Goal: Information Seeking & Learning: Learn about a topic

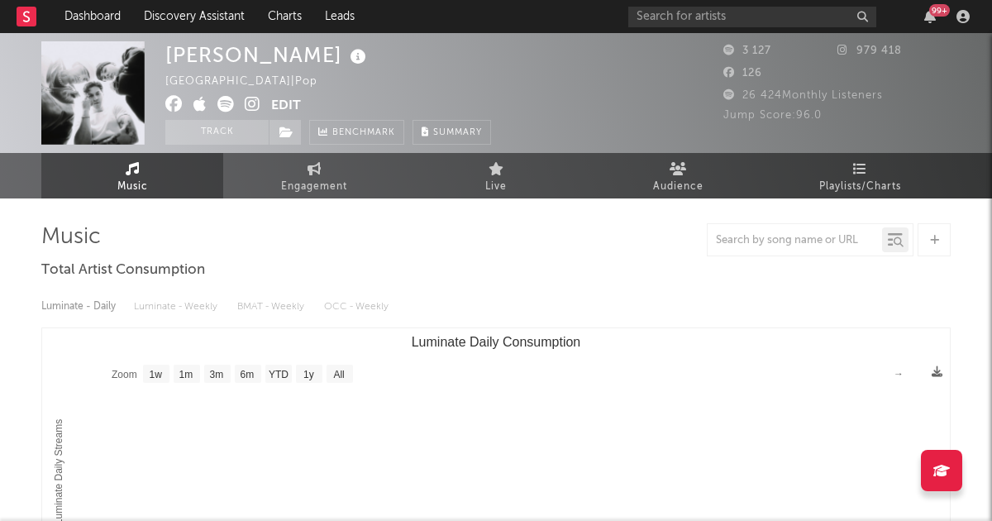
select select "1w"
click at [197, 16] on link "Discovery Assistant" at bounding box center [194, 16] width 124 height 33
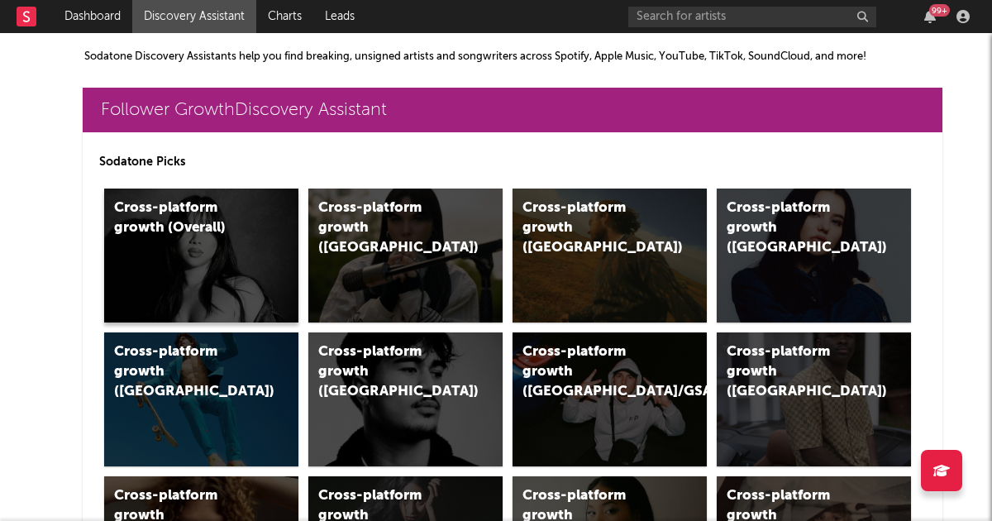
click at [203, 259] on div "Cross-platform growth (Overall)" at bounding box center [201, 255] width 194 height 134
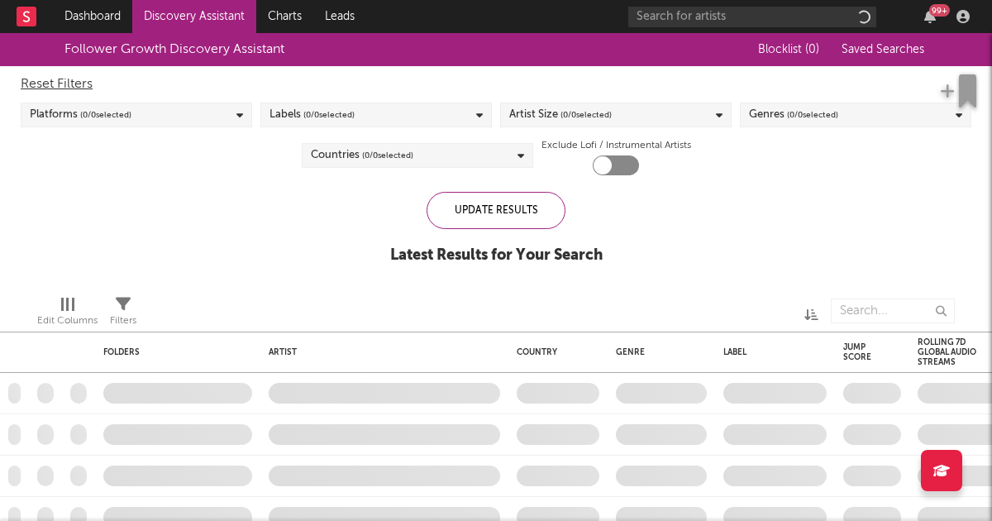
checkbox input "true"
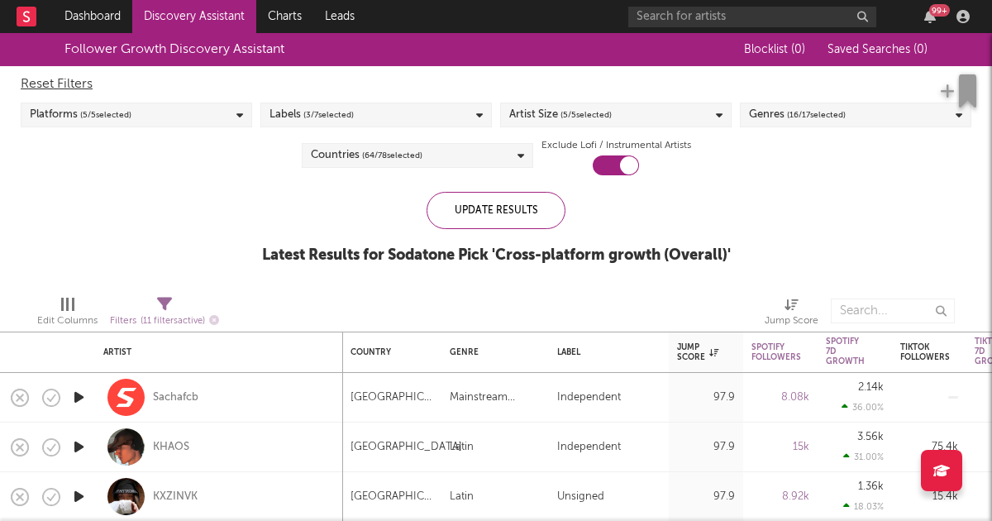
click at [346, 108] on span "( 3 / 7 selected)" at bounding box center [328, 115] width 50 height 20
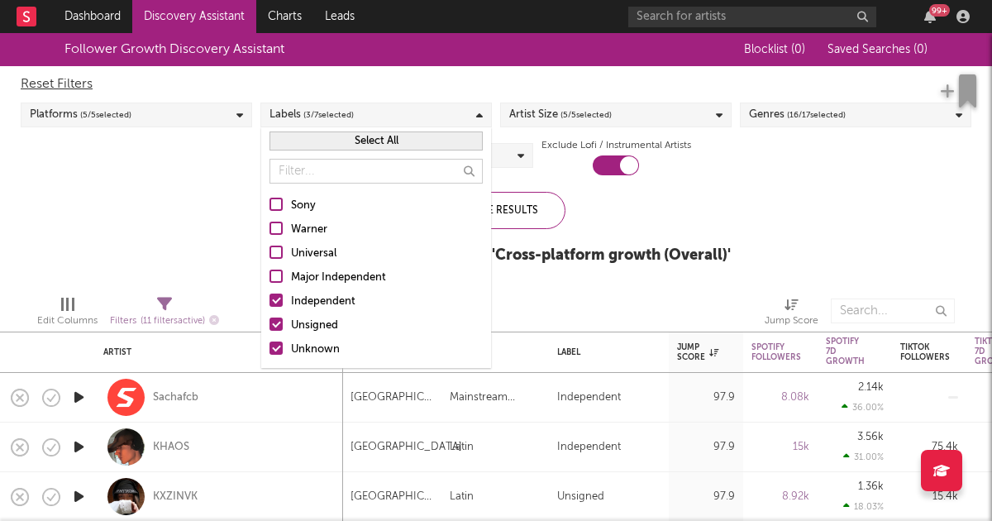
click at [275, 204] on div at bounding box center [275, 203] width 13 height 13
click at [269, 204] on input "Sony" at bounding box center [269, 206] width 0 height 20
click at [275, 237] on label "Warner" at bounding box center [375, 230] width 213 height 20
click at [269, 237] on input "Warner" at bounding box center [269, 230] width 0 height 20
click at [278, 264] on div "Sony Warner Universal Major Independent Independent Unsigned Unknown" at bounding box center [376, 278] width 230 height 180
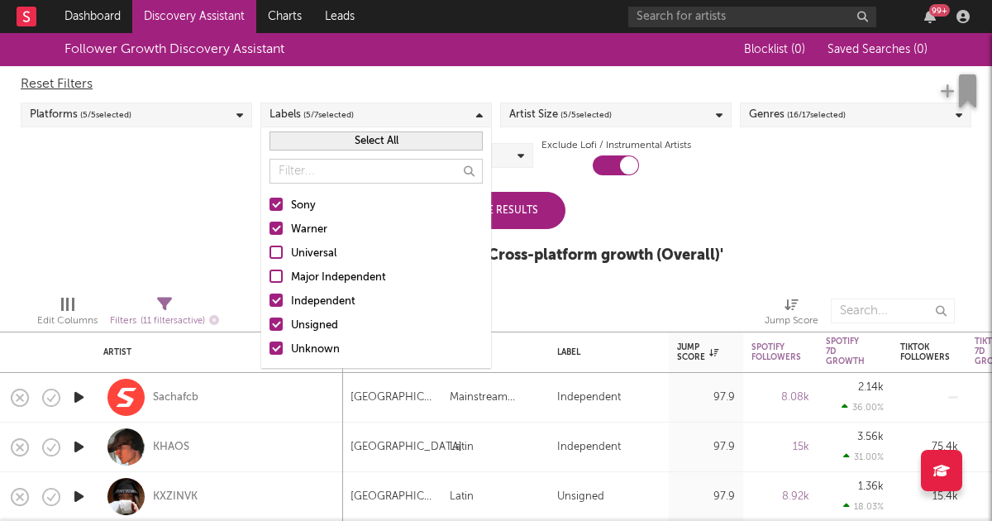
click at [278, 257] on div at bounding box center [275, 251] width 13 height 13
click at [269, 257] on input "Universal" at bounding box center [269, 254] width 0 height 20
click at [278, 287] on label "Major Independent" at bounding box center [375, 278] width 213 height 20
click at [269, 287] on input "Major Independent" at bounding box center [269, 278] width 0 height 20
click at [750, 223] on div "Follower Growth Discovery Assistant Blocklist ( 0 ) Saved Searches ( 0 ) Reset …" at bounding box center [496, 157] width 992 height 249
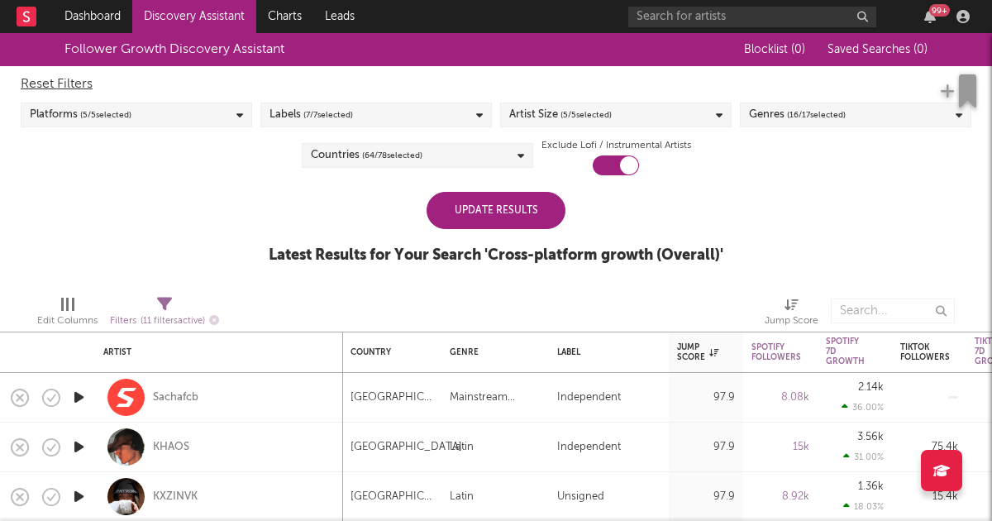
click at [496, 213] on div "Update Results" at bounding box center [495, 210] width 139 height 37
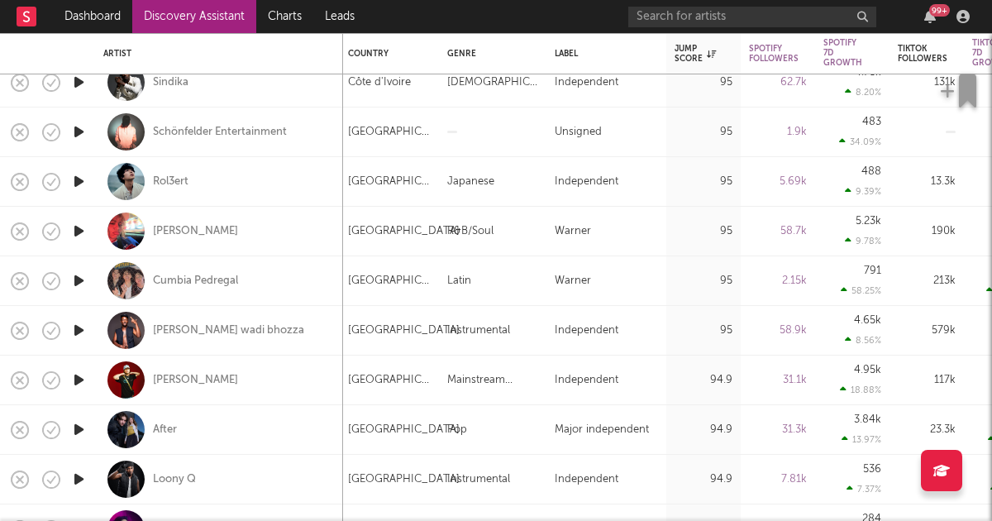
click at [78, 229] on icon "button" at bounding box center [78, 231] width 17 height 21
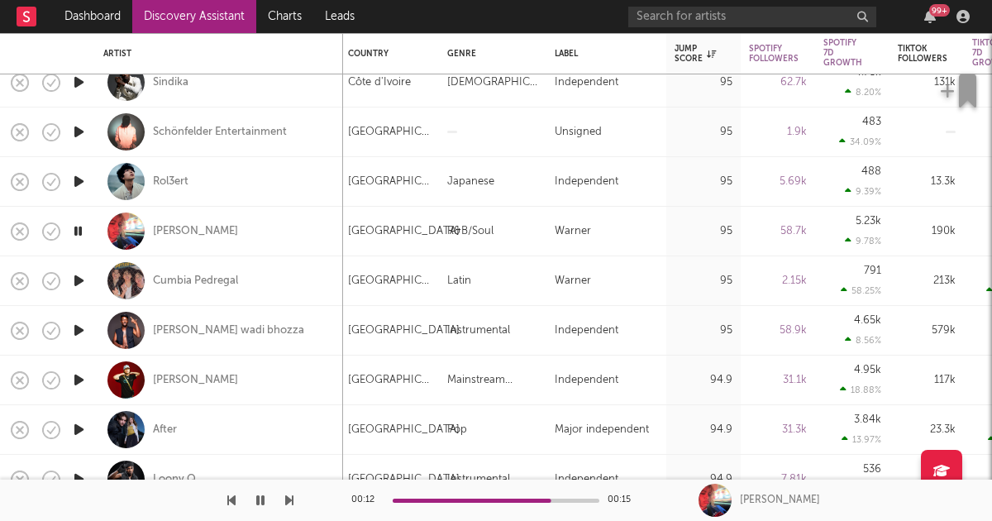
click at [264, 503] on icon "button" at bounding box center [260, 499] width 8 height 13
click at [264, 503] on icon "button" at bounding box center [260, 499] width 10 height 13
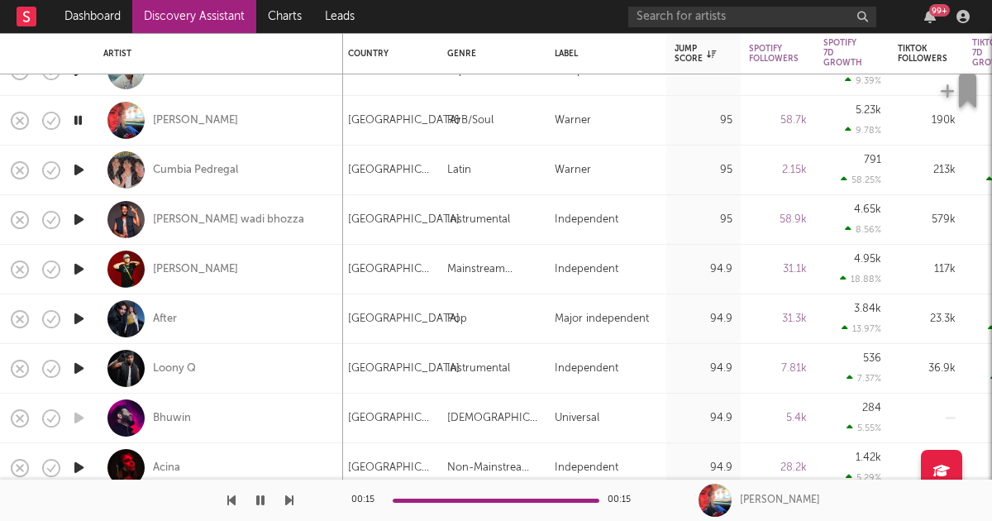
click at [78, 169] on icon "button" at bounding box center [78, 169] width 17 height 21
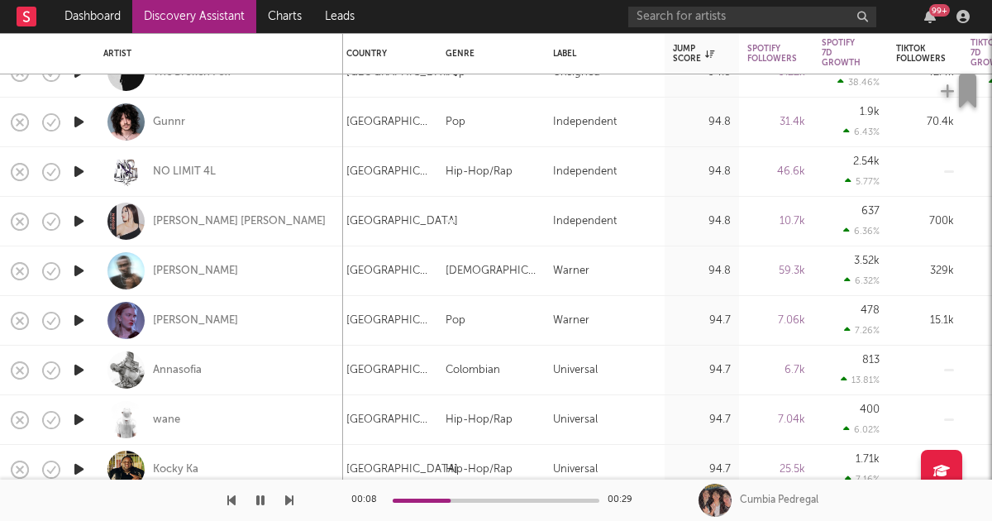
click at [261, 501] on icon "button" at bounding box center [260, 499] width 8 height 13
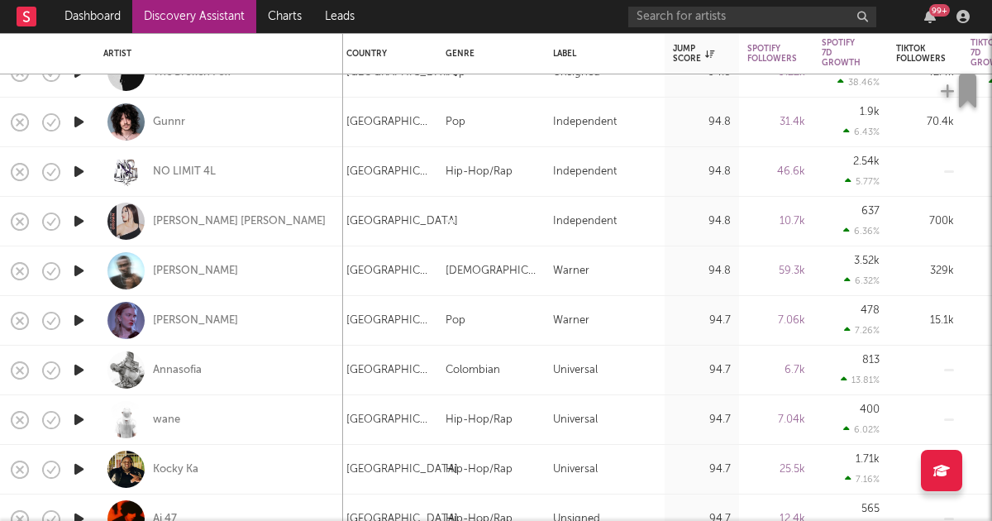
click at [84, 264] on icon "button" at bounding box center [78, 270] width 17 height 21
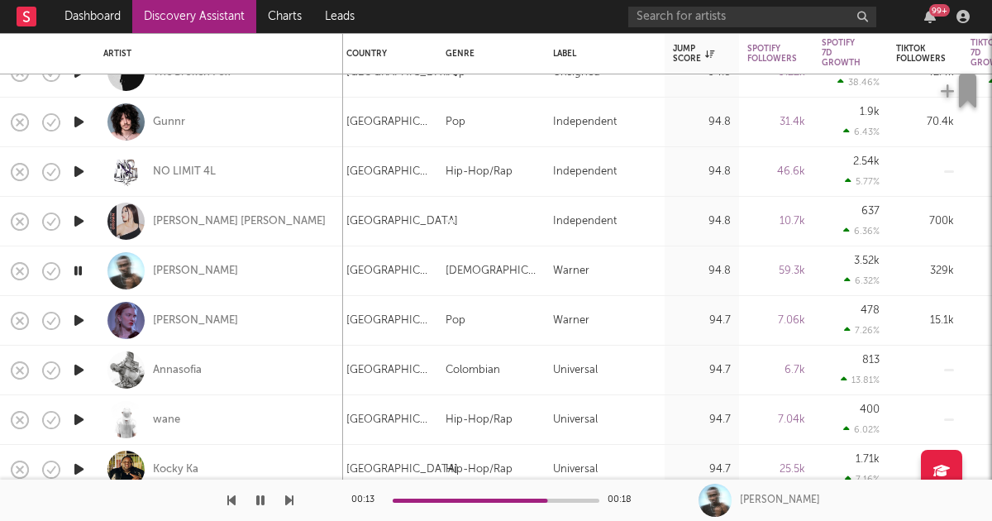
click at [78, 321] on icon "button" at bounding box center [78, 320] width 17 height 21
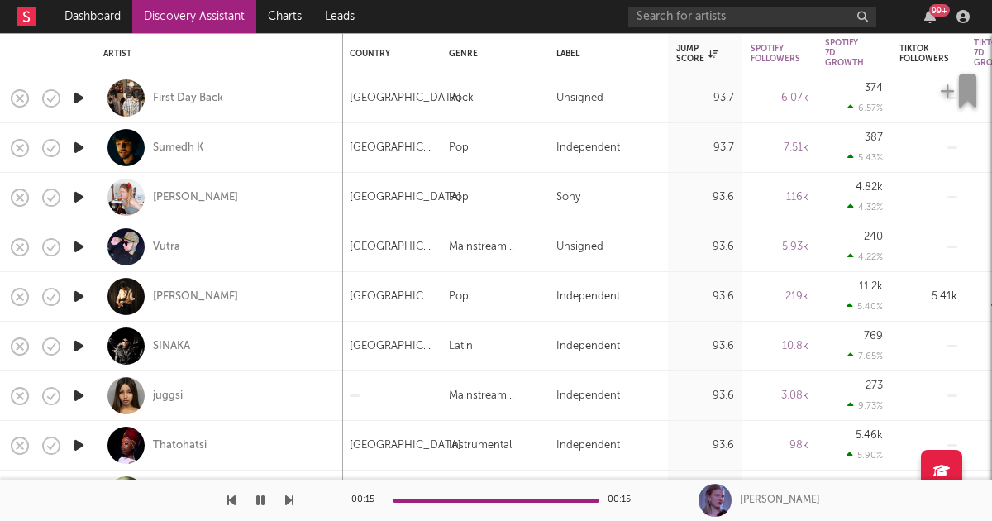
click at [80, 197] on icon "button" at bounding box center [78, 197] width 17 height 21
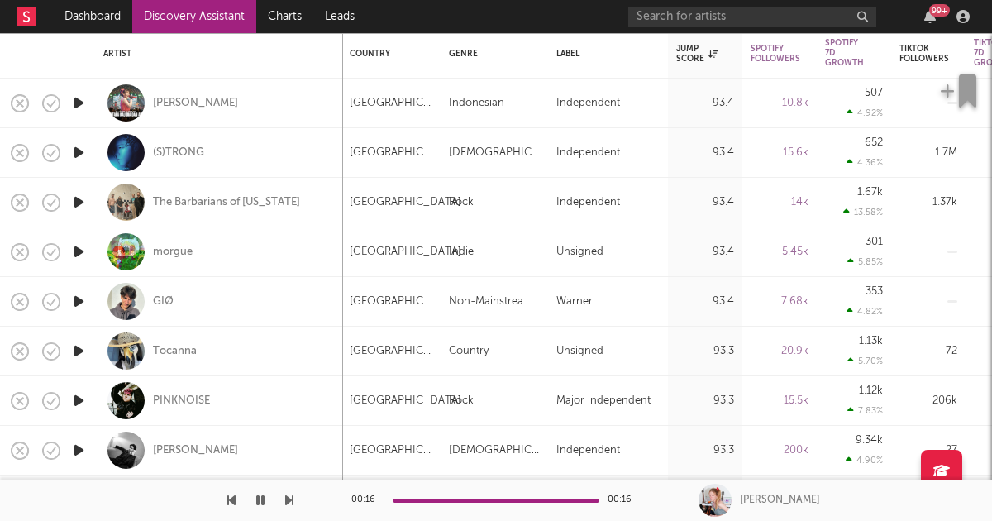
click at [77, 297] on icon "button" at bounding box center [78, 301] width 17 height 21
click at [165, 302] on div "GIØ" at bounding box center [163, 301] width 21 height 15
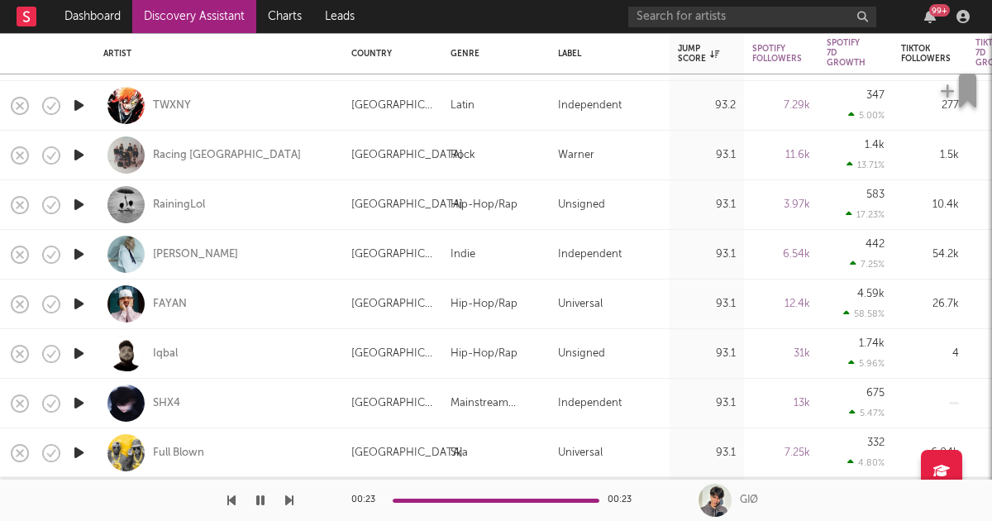
click at [80, 154] on icon "button" at bounding box center [78, 155] width 17 height 21
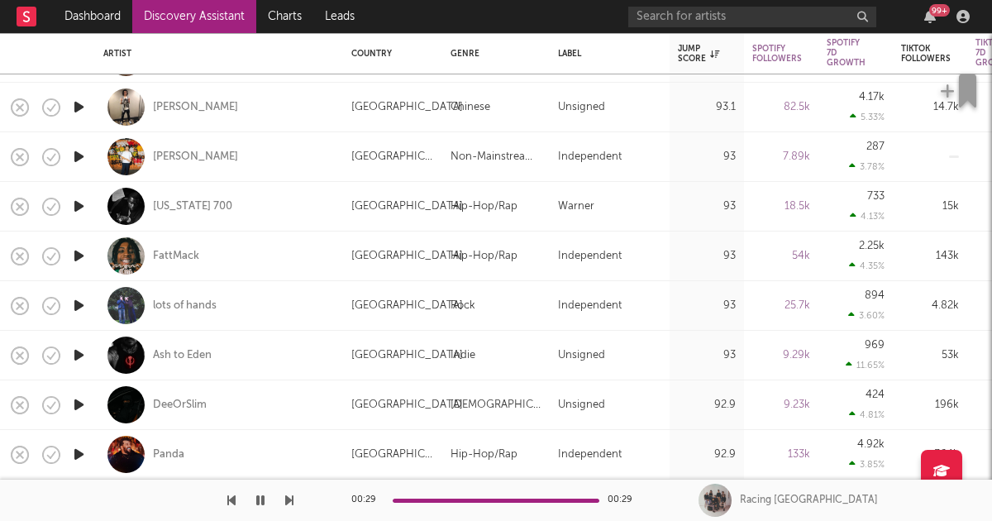
click at [81, 207] on icon "button" at bounding box center [78, 206] width 17 height 21
click at [178, 202] on div "[US_STATE] 700" at bounding box center [192, 206] width 79 height 15
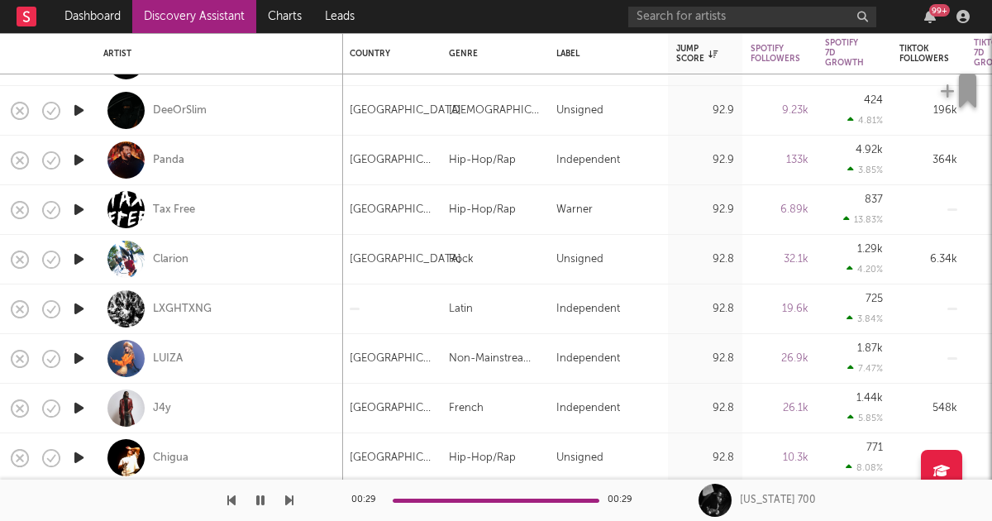
click at [74, 209] on icon "button" at bounding box center [78, 209] width 17 height 21
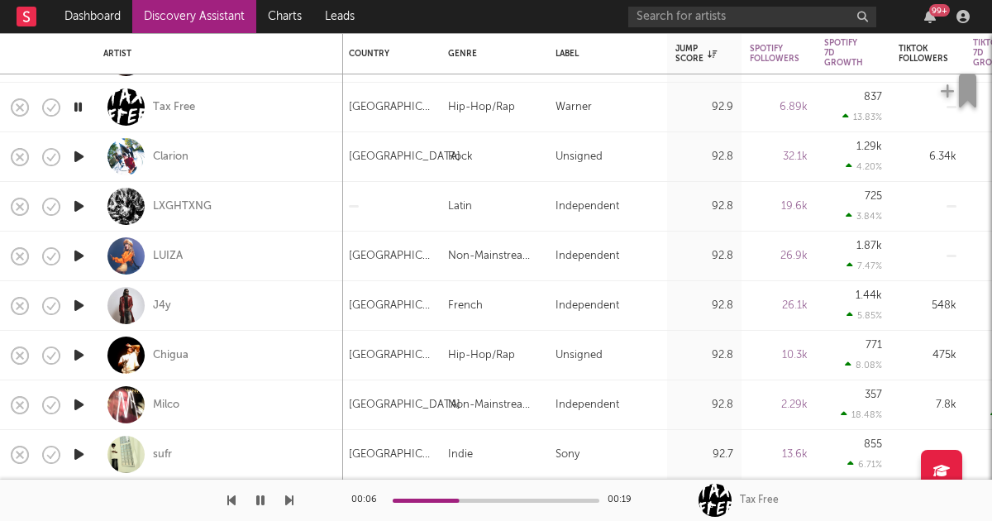
click at [79, 105] on icon "button" at bounding box center [78, 107] width 16 height 21
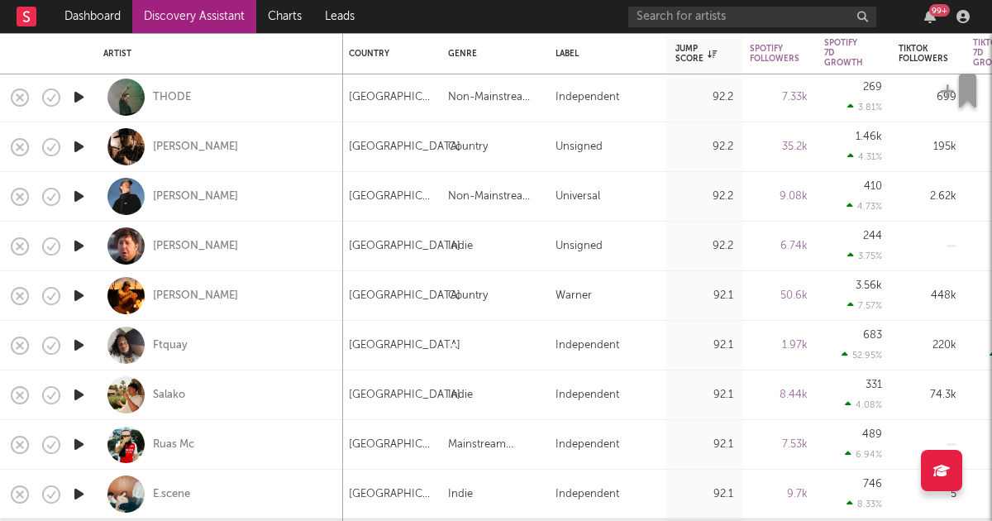
click at [72, 93] on icon "button" at bounding box center [78, 97] width 17 height 21
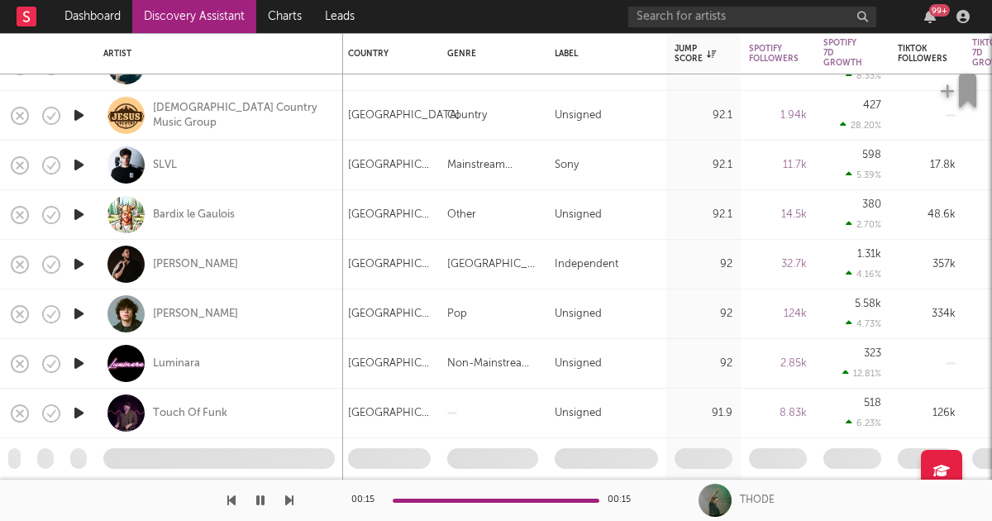
click at [79, 163] on icon "button" at bounding box center [78, 165] width 17 height 21
click at [262, 504] on icon "button" at bounding box center [260, 499] width 8 height 13
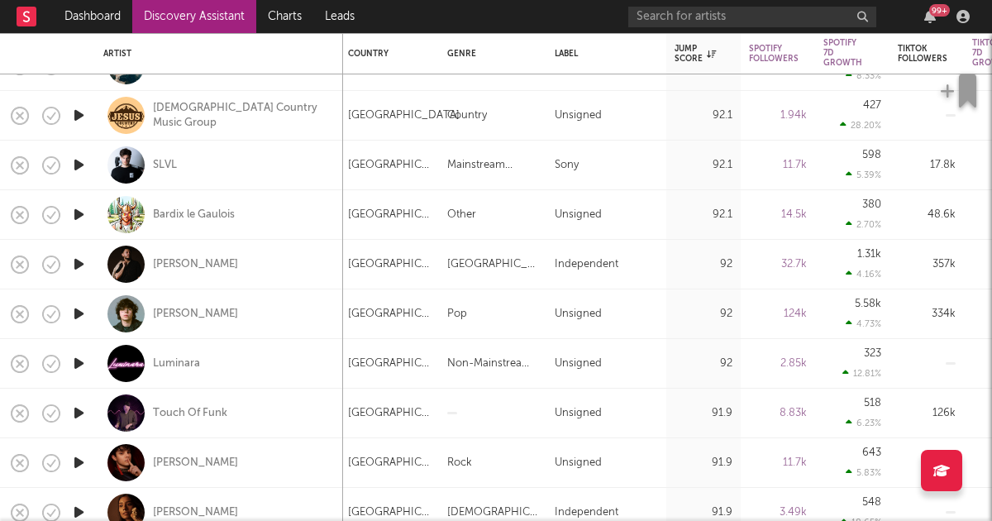
click at [80, 160] on icon "button" at bounding box center [78, 165] width 17 height 21
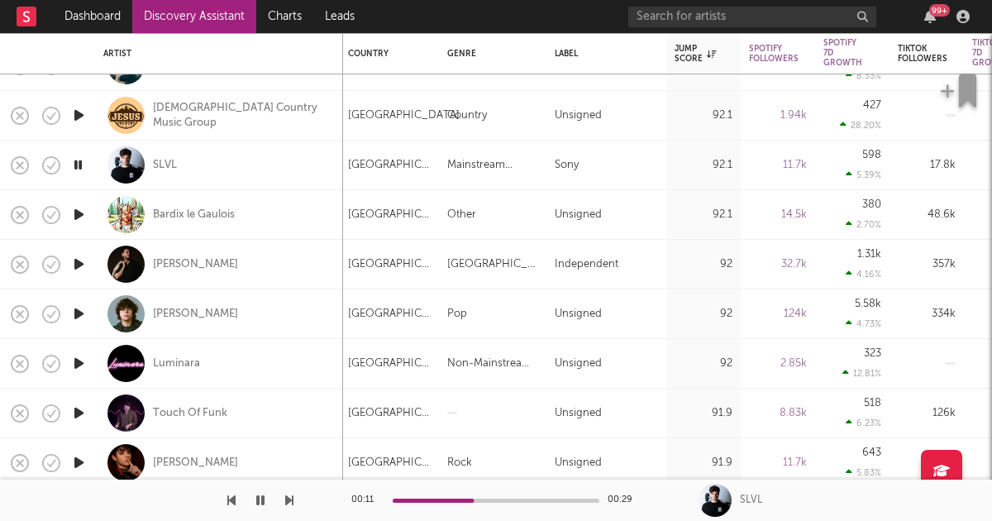
click at [263, 498] on icon "button" at bounding box center [260, 499] width 8 height 13
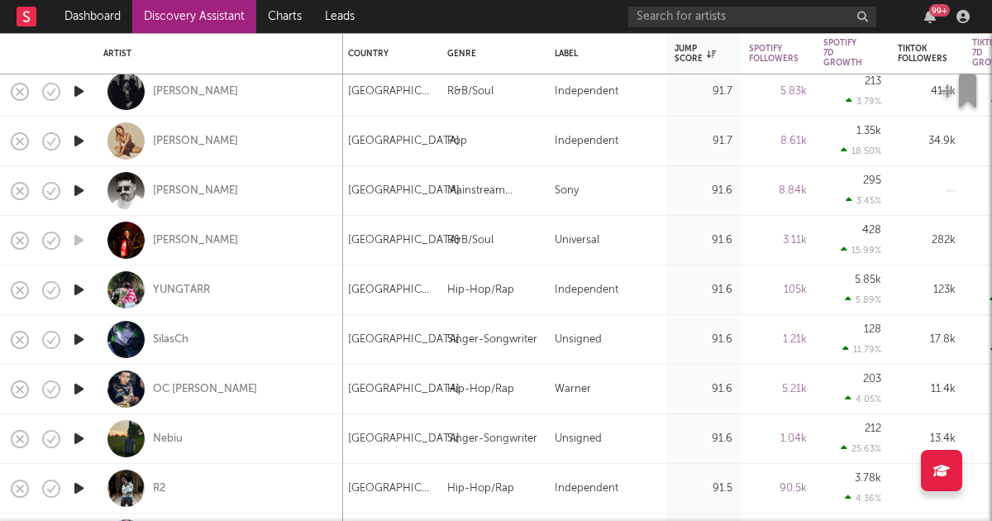
click at [77, 188] on icon "button" at bounding box center [78, 190] width 17 height 21
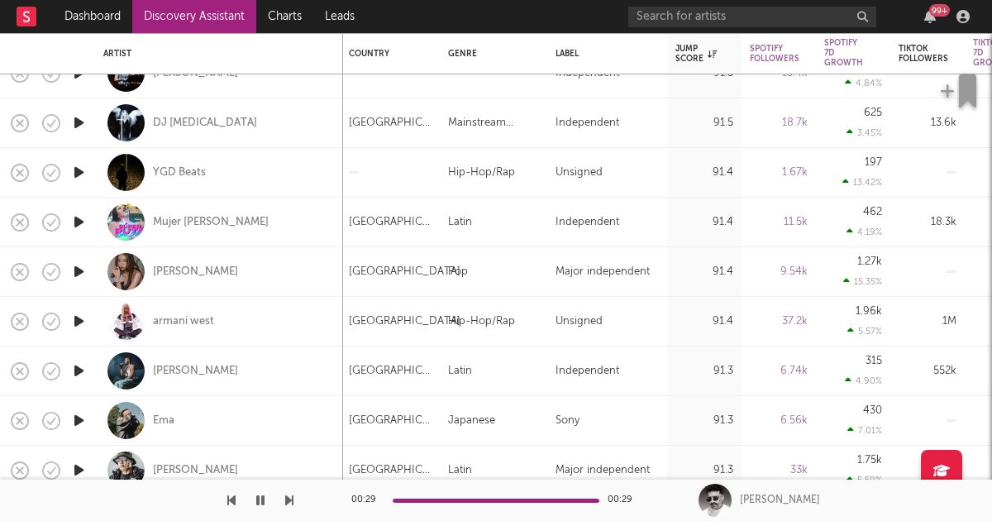
click at [266, 497] on button "button" at bounding box center [260, 499] width 17 height 41
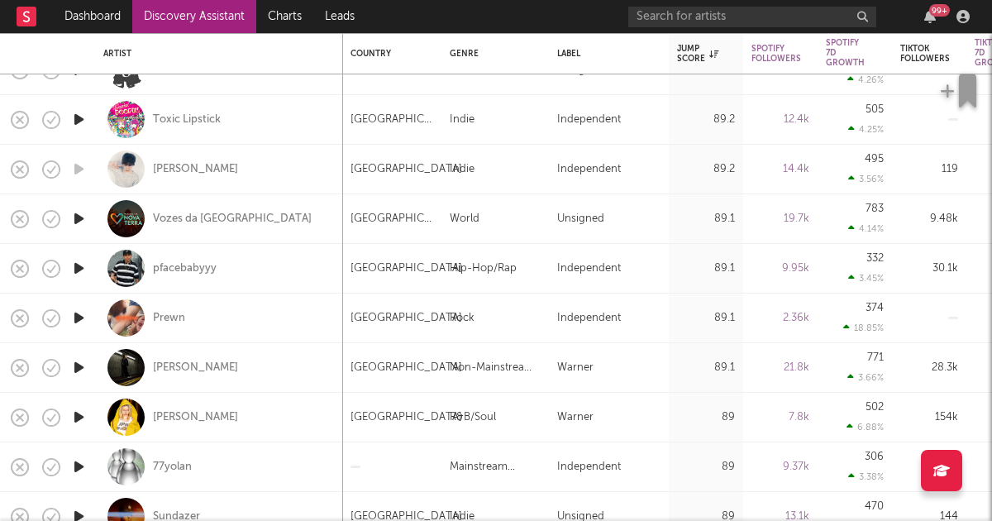
click at [81, 364] on icon "button" at bounding box center [78, 367] width 17 height 21
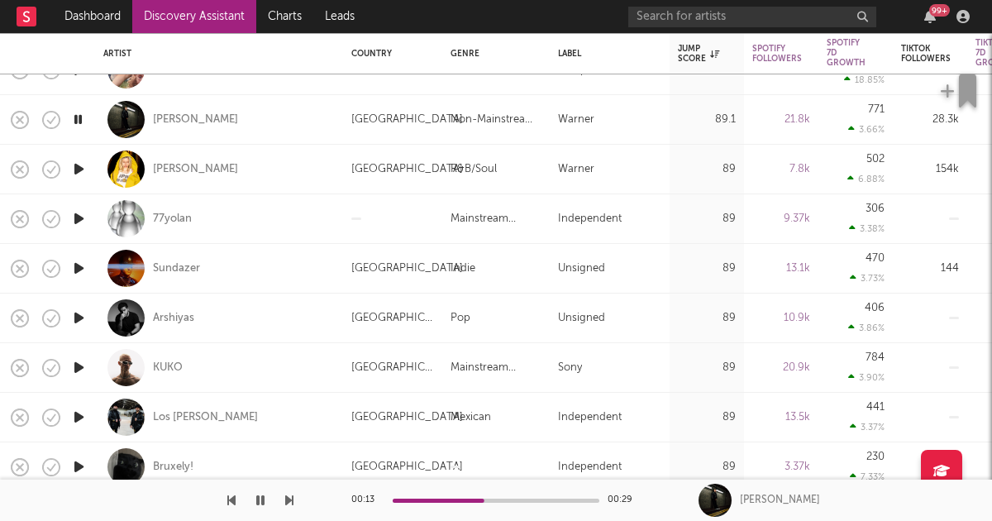
click at [76, 321] on icon "button" at bounding box center [78, 317] width 17 height 21
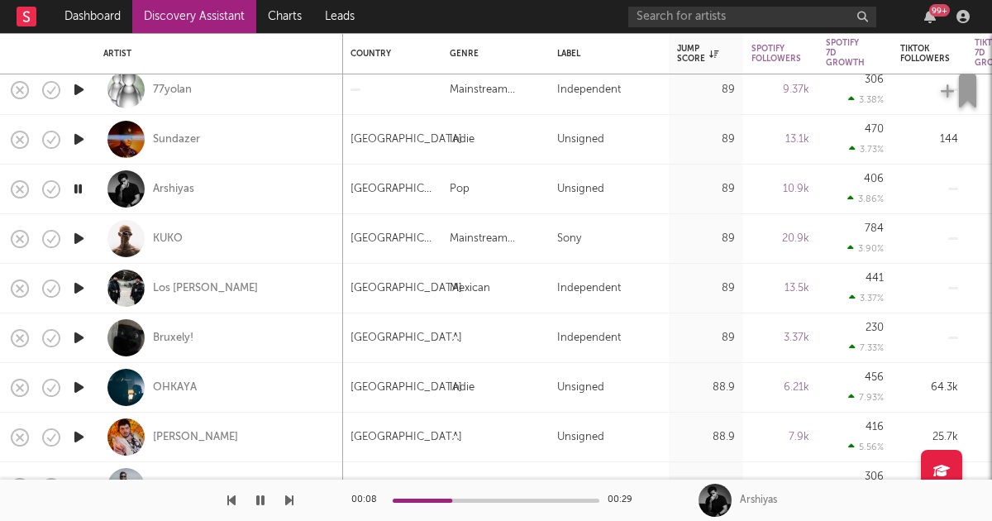
click at [79, 239] on icon "button" at bounding box center [78, 238] width 17 height 21
click at [78, 238] on icon "button" at bounding box center [78, 238] width 16 height 21
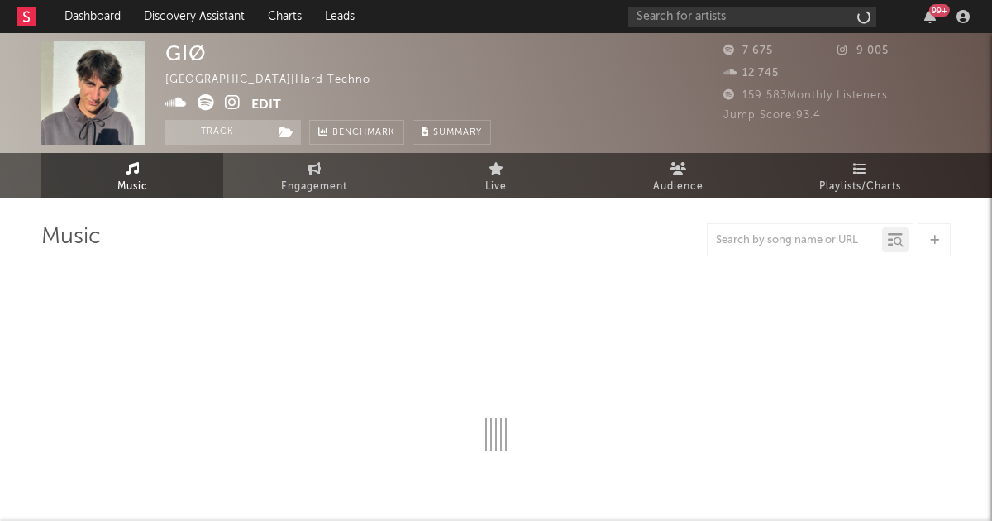
select select "1w"
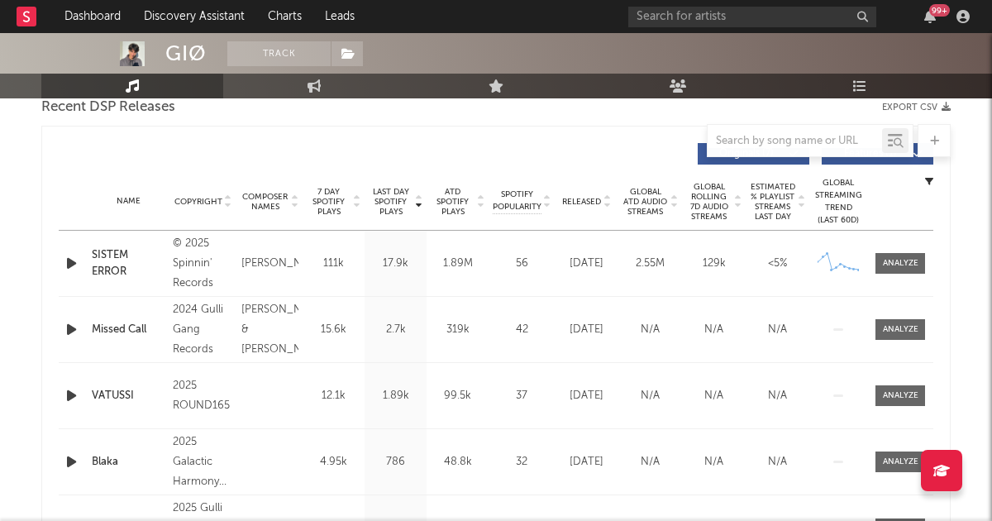
scroll to position [596, 0]
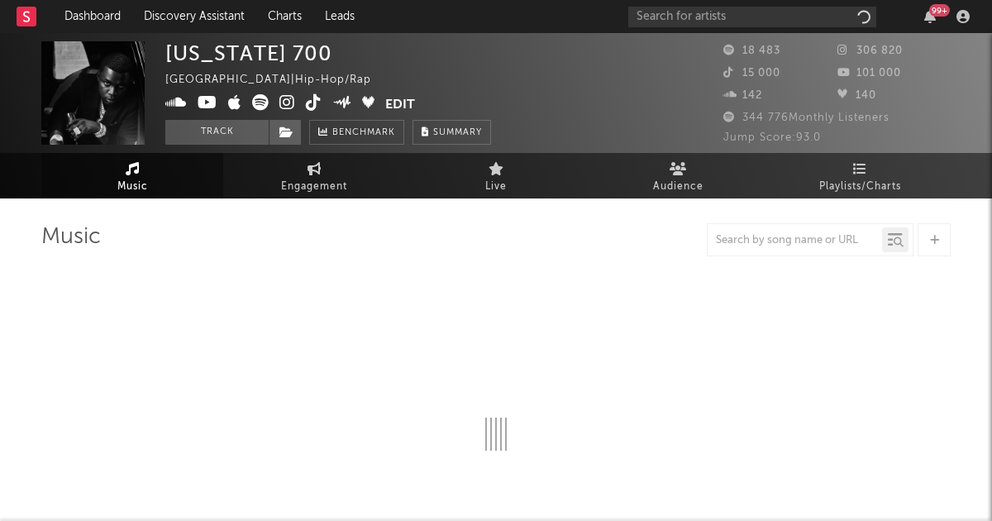
select select "6m"
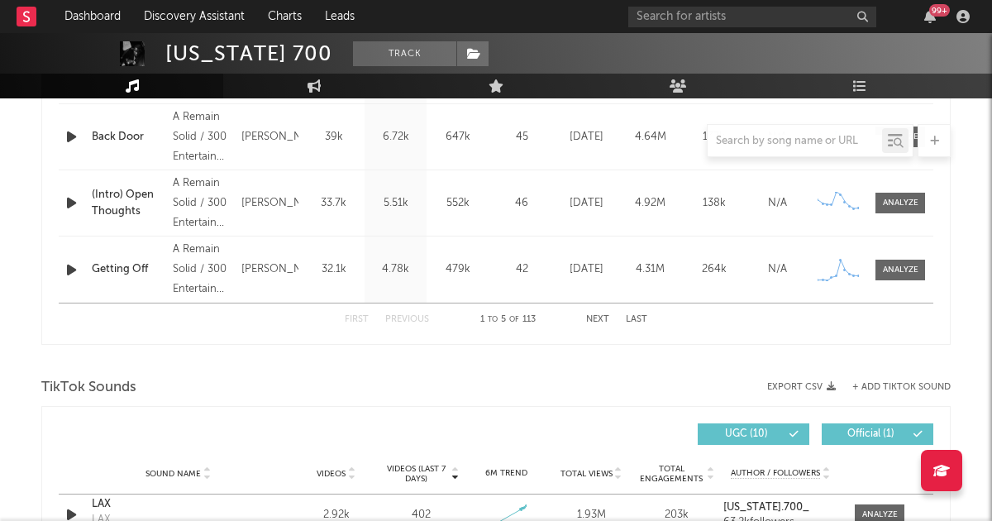
scroll to position [772, 0]
